Goal: Task Accomplishment & Management: Contribute content

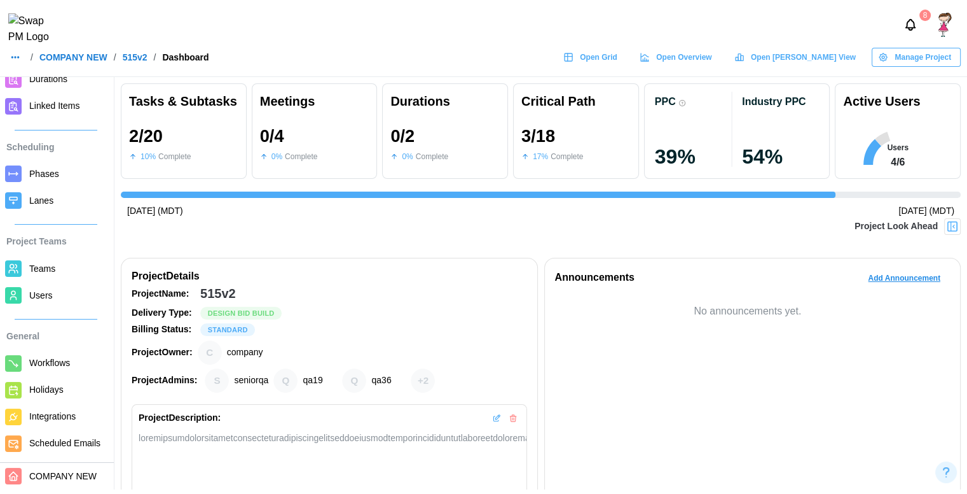
scroll to position [0, 938]
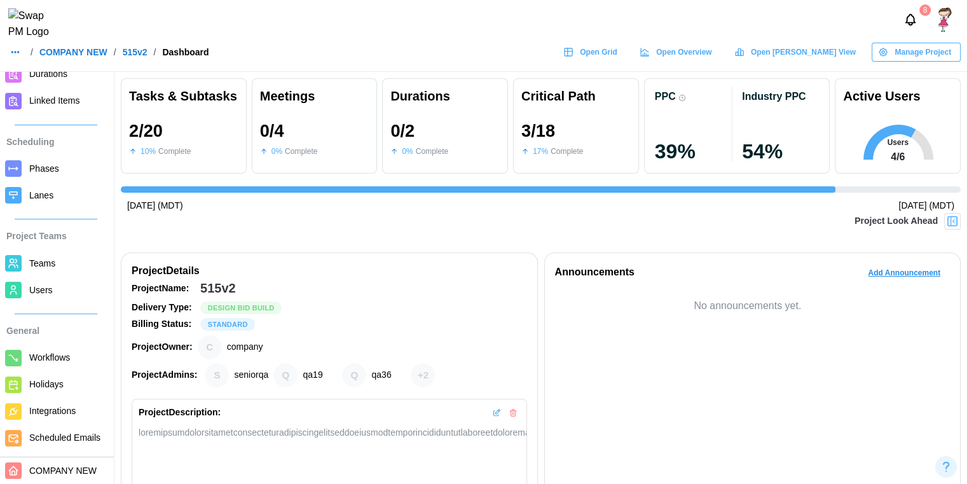
click at [57, 469] on link "COMPANY NEW" at bounding box center [57, 470] width 114 height 27
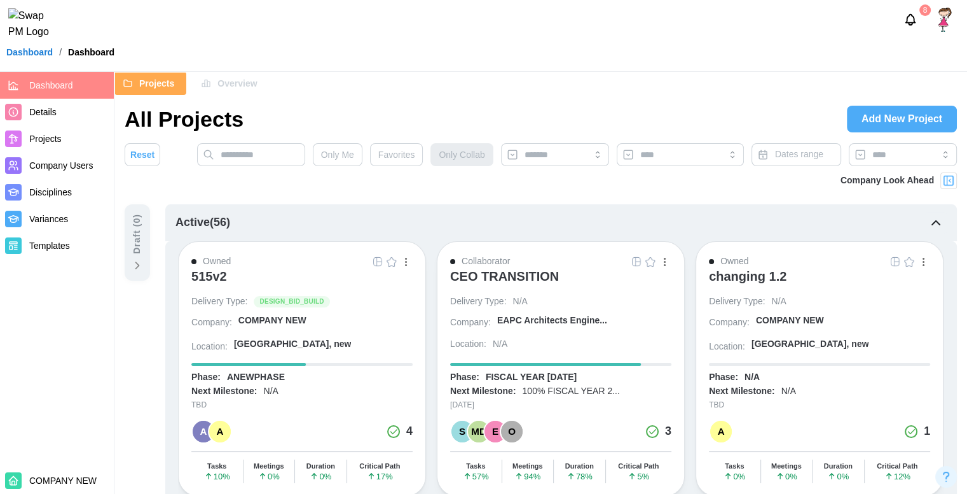
click at [220, 81] on span "Overview" at bounding box center [237, 84] width 39 height 22
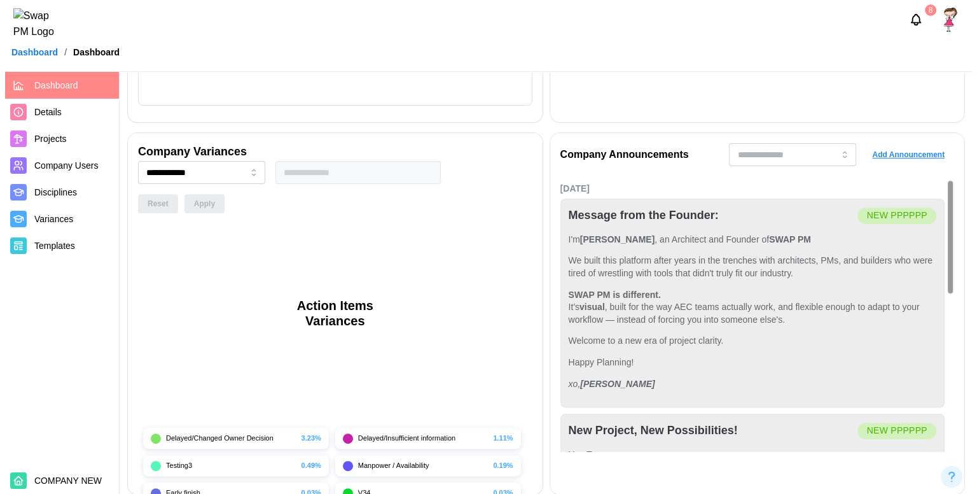
scroll to position [421, 0]
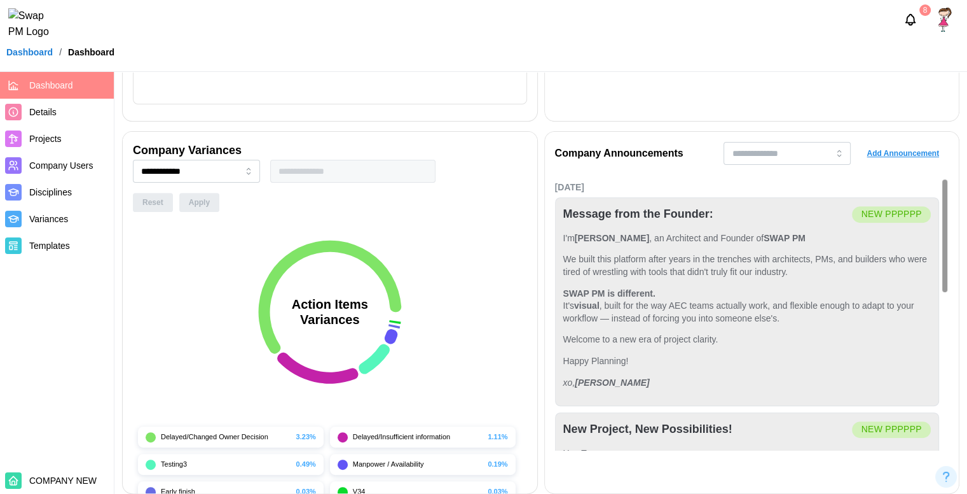
click at [913, 153] on span "Add Announcement" at bounding box center [903, 153] width 73 height 18
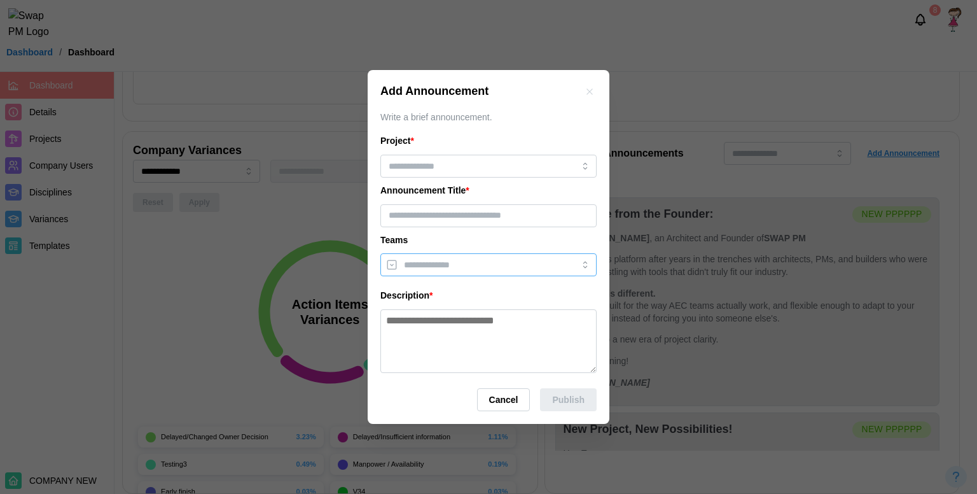
click at [465, 261] on input "search" at bounding box center [477, 265] width 146 height 10
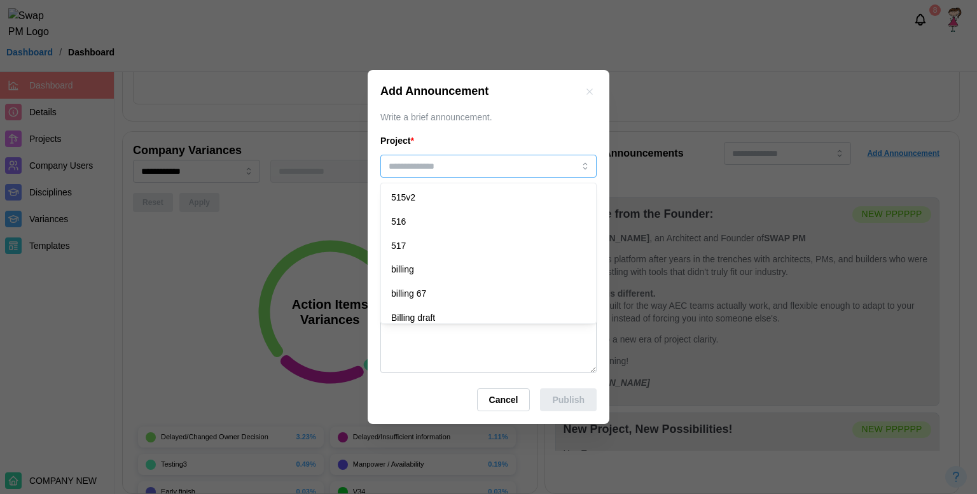
drag, startPoint x: 427, startPoint y: 160, endPoint x: 448, endPoint y: 193, distance: 38.8
click at [448, 177] on div "515v2 516 517 billing billing 67 Billing draft Billing draft32 Billing retestin…" at bounding box center [488, 166] width 216 height 23
type input "*****"
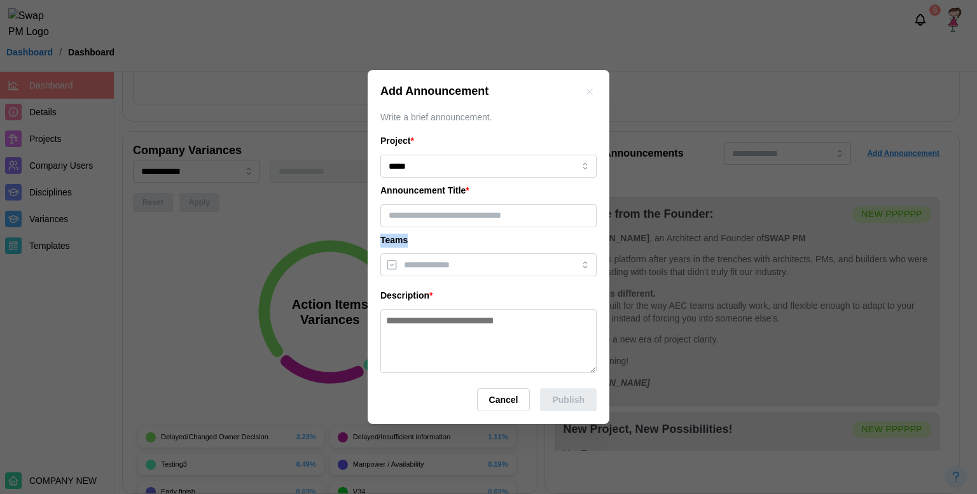
drag, startPoint x: 445, startPoint y: 230, endPoint x: 436, endPoint y: 215, distance: 17.5
click at [436, 215] on div "Project * ***** Announcement Title * Teams Description *" at bounding box center [488, 253] width 216 height 239
click at [454, 222] on input "text" at bounding box center [488, 215] width 216 height 23
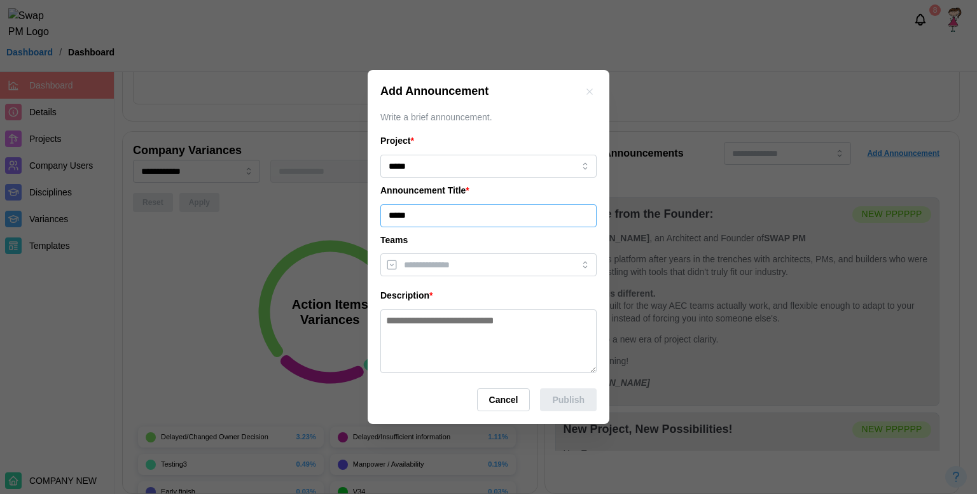
type input "*****"
click at [455, 260] on input "search" at bounding box center [477, 265] width 146 height 10
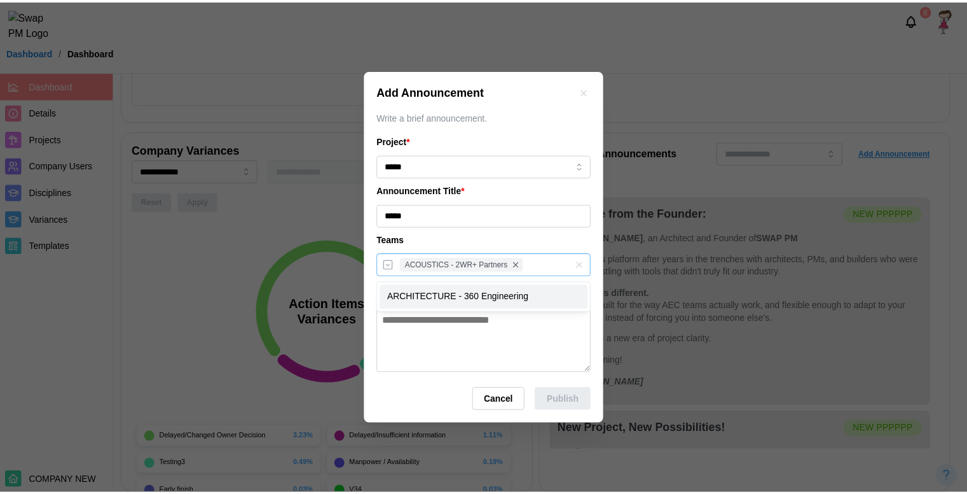
scroll to position [0, 1768]
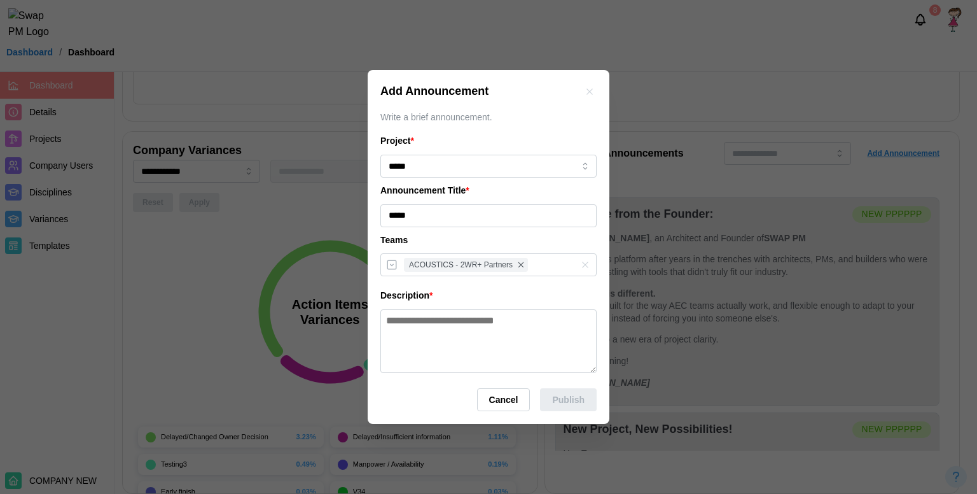
click at [499, 247] on div "Project * ***** Announcement Title * ***** Teams ACOUSTICS - 2WR+ Partners Desc…" at bounding box center [488, 253] width 216 height 239
click at [497, 333] on textarea at bounding box center [488, 341] width 216 height 64
click at [593, 90] on icon "button" at bounding box center [590, 92] width 10 height 10
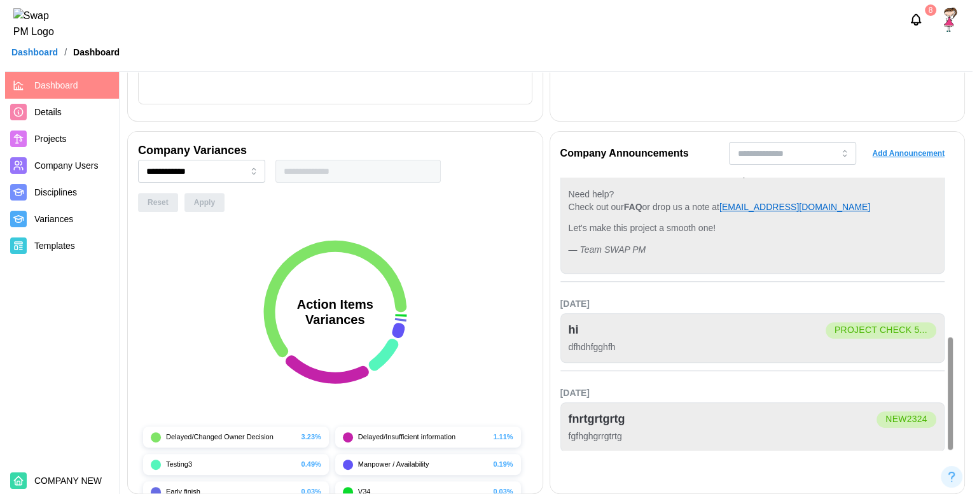
scroll to position [589, 0]
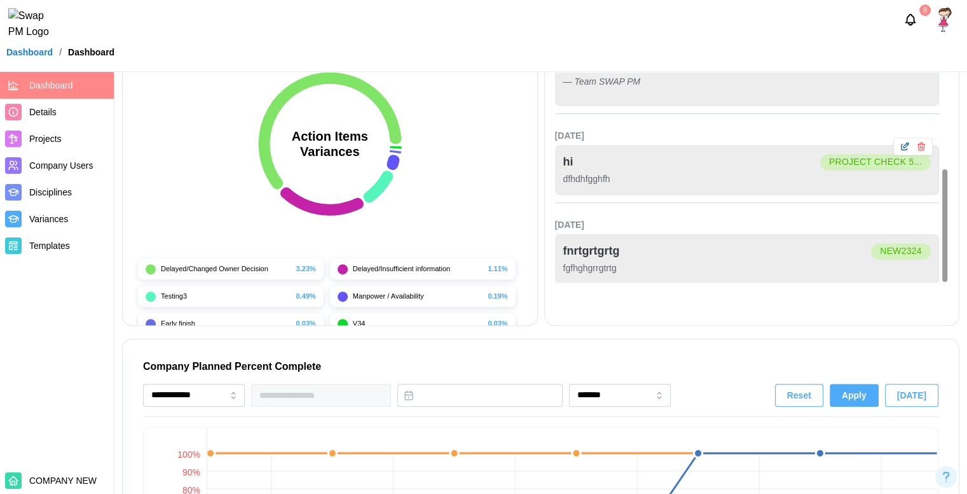
click at [904, 146] on icon "button" at bounding box center [906, 144] width 5 height 5
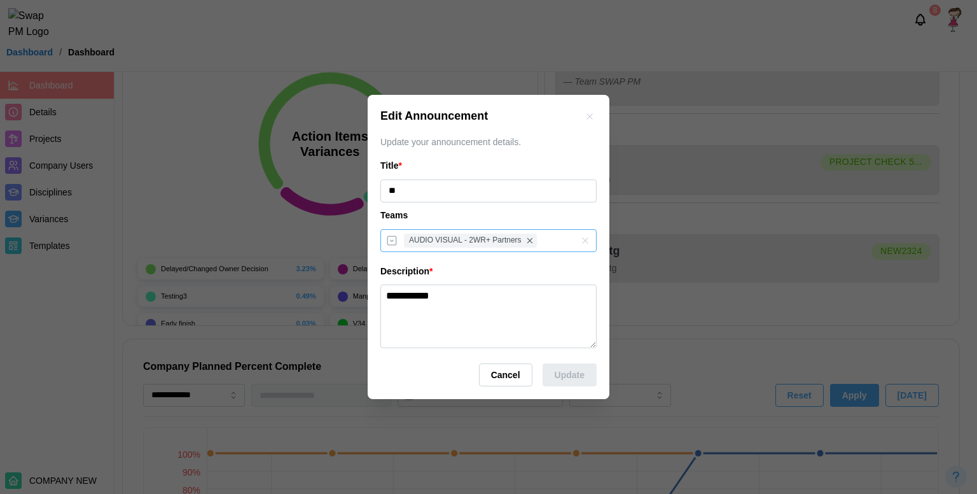
click at [443, 250] on div "AUDIO VISUAL - 2WR+ Partners" at bounding box center [475, 241] width 149 height 22
